Goal: Information Seeking & Learning: Learn about a topic

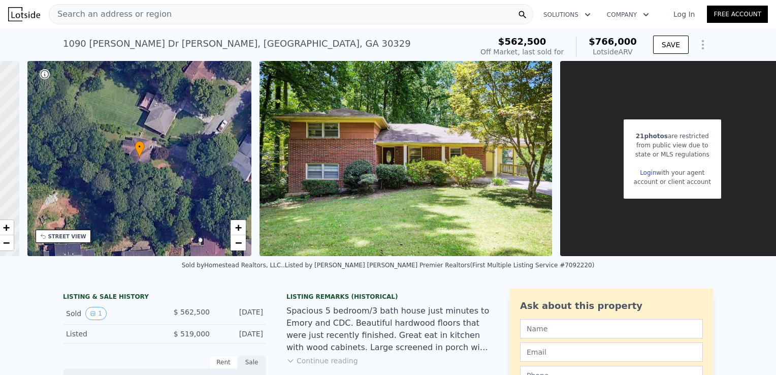
scroll to position [0, 230]
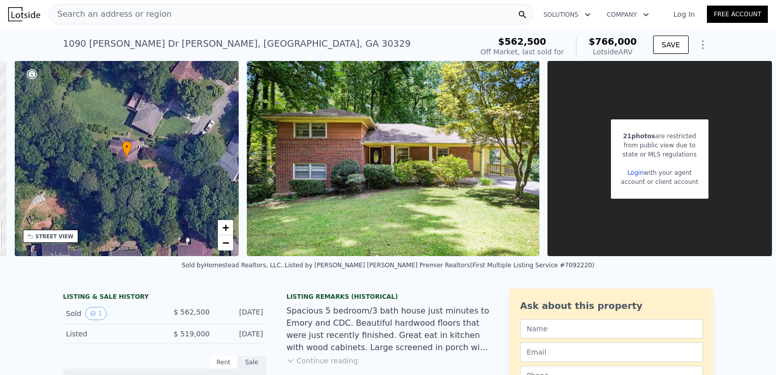
click at [653, 150] on div "state or MLS regulations" at bounding box center [659, 154] width 77 height 9
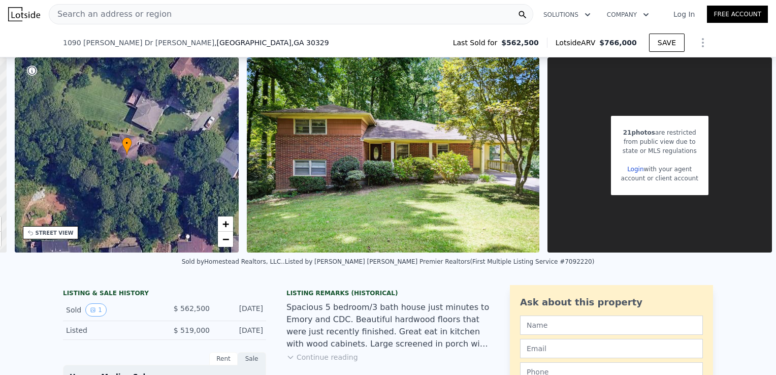
scroll to position [130, 0]
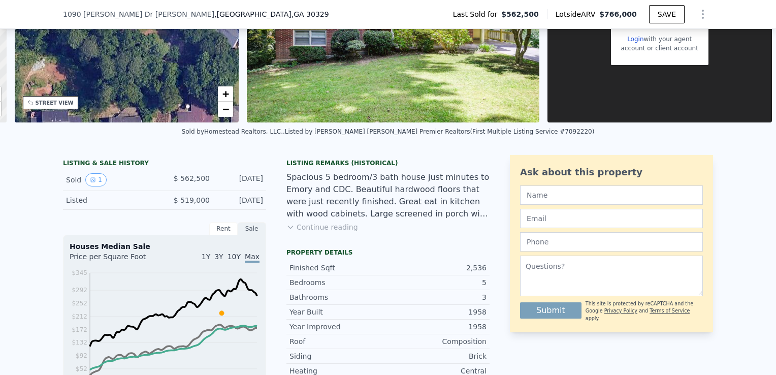
click at [313, 232] on button "Continue reading" at bounding box center [323, 227] width 72 height 10
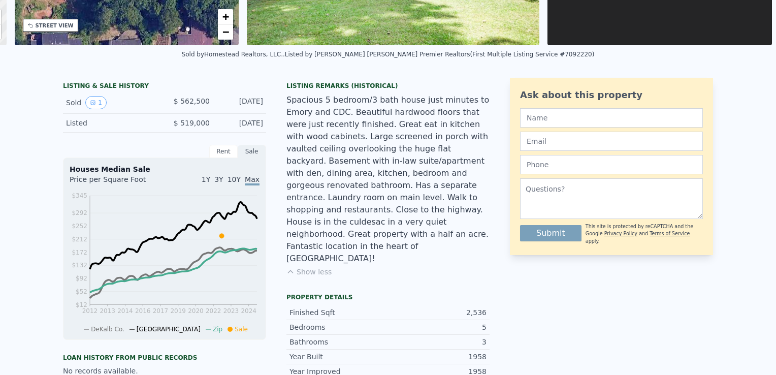
scroll to position [0, 0]
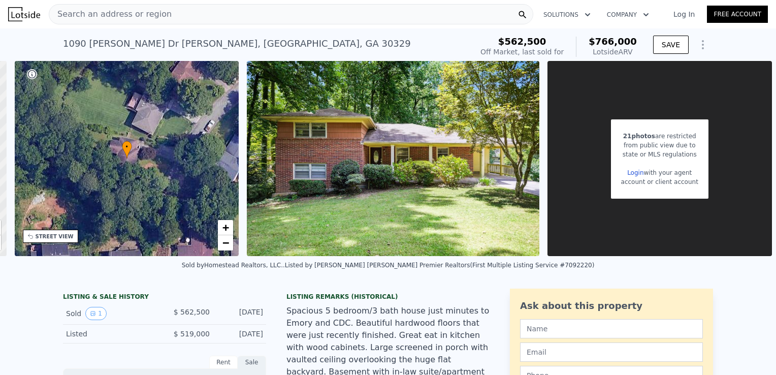
click at [95, 15] on span "Search an address or region" at bounding box center [110, 14] width 122 height 12
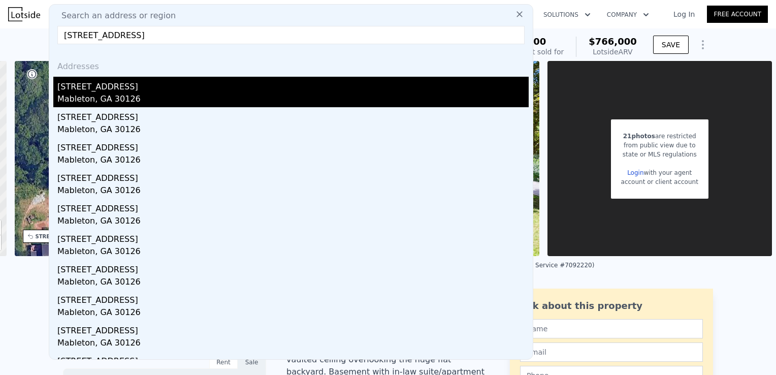
type input "[STREET_ADDRESS]"
click at [86, 87] on div "[STREET_ADDRESS]" at bounding box center [293, 85] width 472 height 16
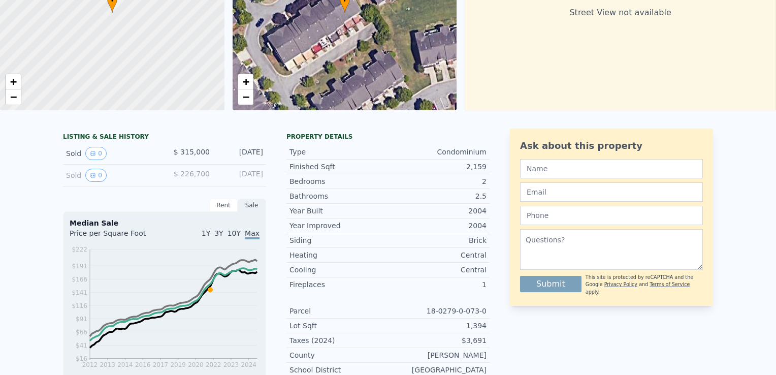
scroll to position [4, 0]
